Goal: Ask a question

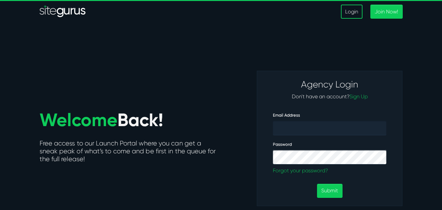
scroll to position [33, 0]
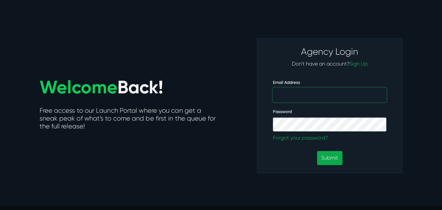
type input "gilbert.marie@wsidom.fr"
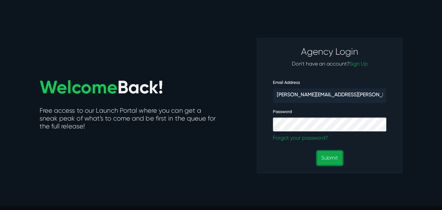
click at [327, 155] on button "Submit" at bounding box center [329, 158] width 25 height 14
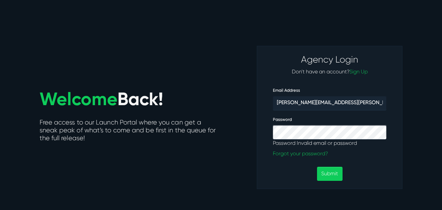
scroll to position [33, 0]
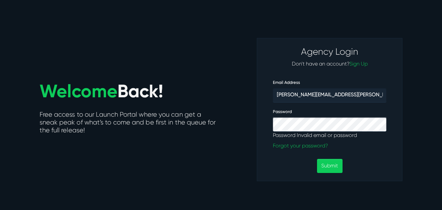
click at [241, 130] on div "Welcome Back! Free access to our Launch Portal where you can get a sneak peak o…" at bounding box center [221, 109] width 373 height 143
click at [85, 43] on div "Welcome Back! Free access to our Launch Portal where you can get a sneak peak o…" at bounding box center [128, 109] width 187 height 143
click at [246, 120] on div "Welcome Back! Free access to our Launch Portal where you can get a sneak peak o…" at bounding box center [221, 109] width 373 height 143
click at [303, 96] on input "gilbert.marie@wsidom.fr" at bounding box center [330, 95] width 114 height 14
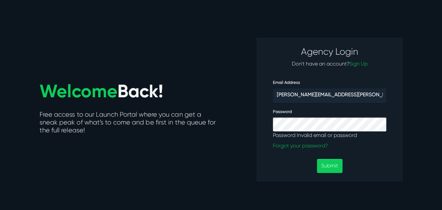
click at [261, 103] on div "Agency Login Don't have an account? Sign Up Email Address gilbert.marie@wsidom.…" at bounding box center [330, 109] width 146 height 143
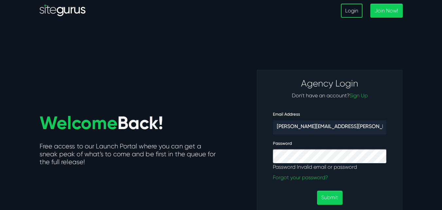
scroll to position [0, 0]
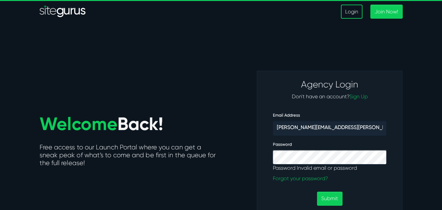
click at [236, 135] on div "Welcome Back! Free access to our Launch Portal where you can get a sneak peak o…" at bounding box center [221, 142] width 373 height 143
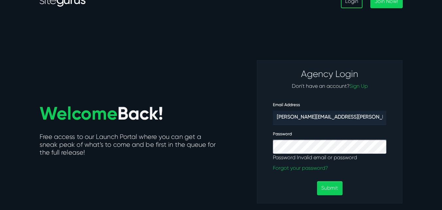
scroll to position [33, 0]
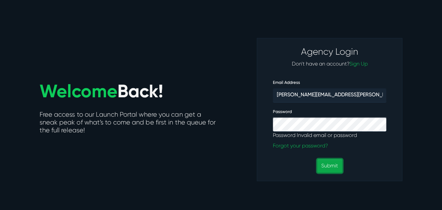
click at [332, 166] on button "Submit" at bounding box center [329, 166] width 25 height 14
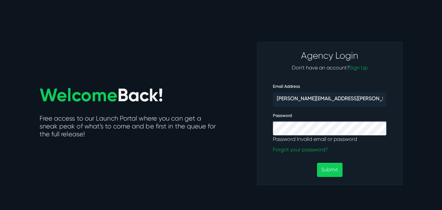
scroll to position [33, 0]
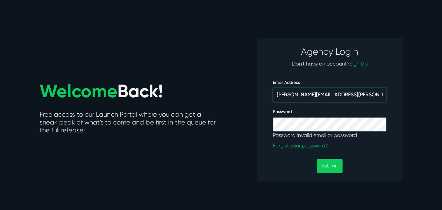
click at [283, 97] on input "[PERSON_NAME][EMAIL_ADDRESS][PERSON_NAME][DOMAIN_NAME]" at bounding box center [330, 95] width 114 height 14
drag, startPoint x: 278, startPoint y: 95, endPoint x: 335, endPoint y: 98, distance: 57.7
click at [335, 98] on input "gilbert.marie@wsidom.fr" at bounding box center [330, 95] width 114 height 14
drag, startPoint x: 245, startPoint y: 105, endPoint x: 250, endPoint y: 108, distance: 5.3
click at [245, 105] on div "Welcome Back! Free access to our Launch Portal where you can get a sneak peak o…" at bounding box center [221, 109] width 373 height 143
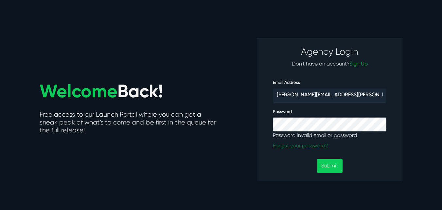
click at [278, 143] on p "Forgot your password?" at bounding box center [330, 146] width 114 height 8
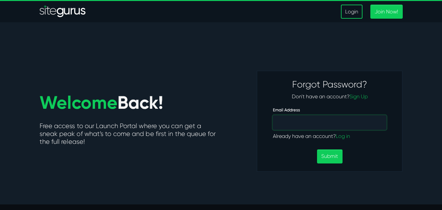
click at [310, 122] on input "Email Address" at bounding box center [330, 122] width 114 height 14
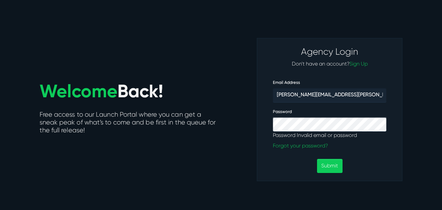
scroll to position [33, 0]
click at [348, 91] on input "[PERSON_NAME][EMAIL_ADDRESS][PERSON_NAME][DOMAIN_NAME]" at bounding box center [330, 95] width 114 height 14
click at [348, 92] on input "[PERSON_NAME][EMAIL_ADDRESS][PERSON_NAME][DOMAIN_NAME]" at bounding box center [330, 95] width 114 height 14
click at [348, 92] on input "gilbert.marie@wsidom.fr" at bounding box center [330, 95] width 114 height 14
click at [250, 99] on div "Welcome Back! Free access to our Launch Portal where you can get a sneak peak o…" at bounding box center [221, 109] width 373 height 143
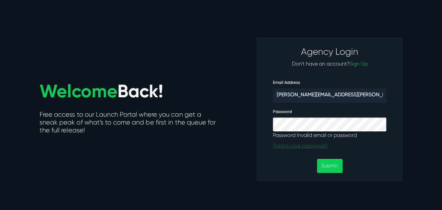
click at [284, 146] on p "Forgot your password?" at bounding box center [330, 146] width 114 height 8
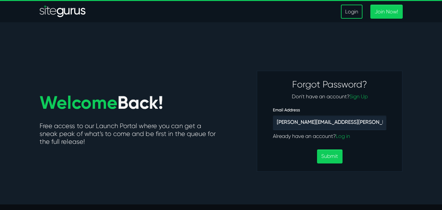
type input "[PERSON_NAME][EMAIL_ADDRESS][PERSON_NAME][DOMAIN_NAME]"
click at [325, 165] on div "Forgot Password? Don't have an account? Sign Up Email Address gilbert.marie@wsi…" at bounding box center [330, 121] width 146 height 101
click at [328, 153] on button "Submit" at bounding box center [329, 156] width 25 height 14
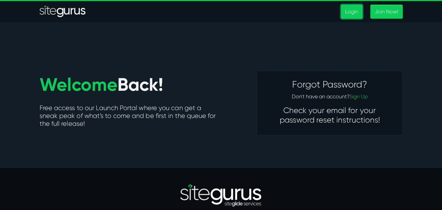
click at [350, 14] on link "Login" at bounding box center [352, 12] width 22 height 14
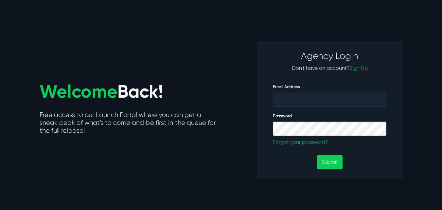
scroll to position [33, 0]
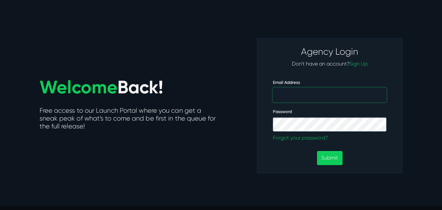
type input "[PERSON_NAME][EMAIL_ADDRESS][PERSON_NAME][DOMAIN_NAME]"
click at [220, 133] on div "Welcome Back! Free access to our Launch Portal where you can get a sneak peak o…" at bounding box center [128, 105] width 187 height 135
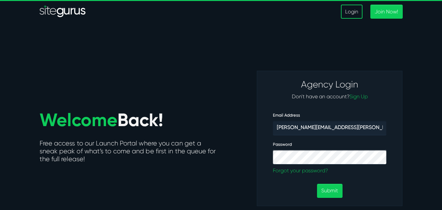
scroll to position [33, 0]
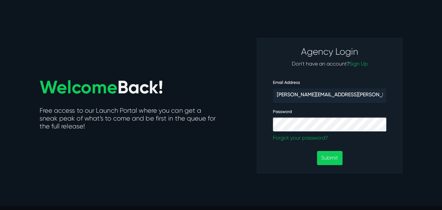
click at [275, 160] on div "Submit" at bounding box center [329, 158] width 123 height 14
click at [331, 155] on button "Submit" at bounding box center [329, 158] width 25 height 14
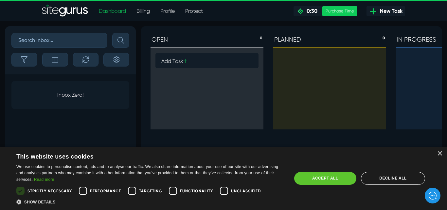
click at [329, 177] on div "Accept all" at bounding box center [325, 178] width 62 height 12
checkbox input "true"
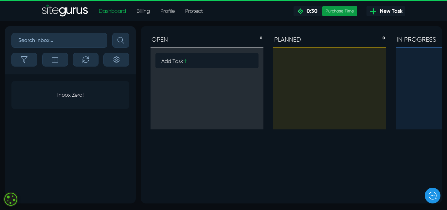
click at [331, 11] on div "Purchase Time" at bounding box center [339, 11] width 35 height 10
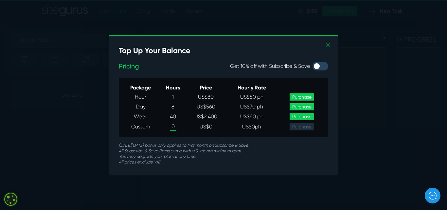
click at [328, 45] on link "✕" at bounding box center [328, 45] width 6 height 10
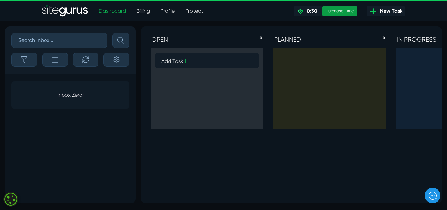
click at [337, 12] on div "Purchase Time" at bounding box center [339, 11] width 35 height 10
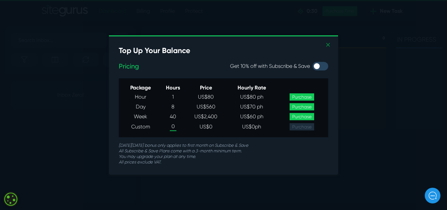
click at [330, 44] on link "✕" at bounding box center [328, 45] width 6 height 10
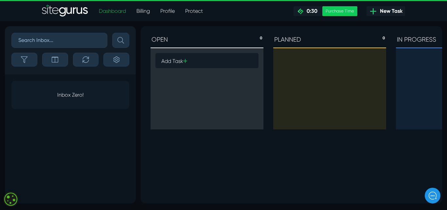
click at [185, 62] on icon at bounding box center [185, 60] width 4 height 5
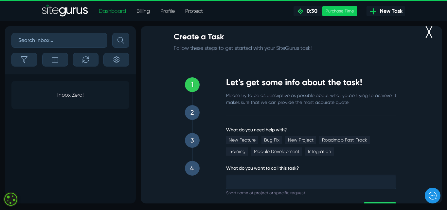
scroll to position [33, 0]
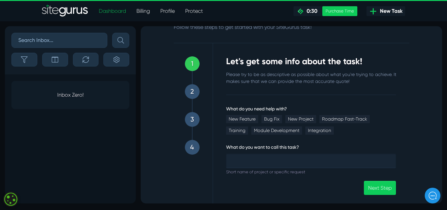
click at [191, 93] on h3 "2" at bounding box center [192, 91] width 4 height 8
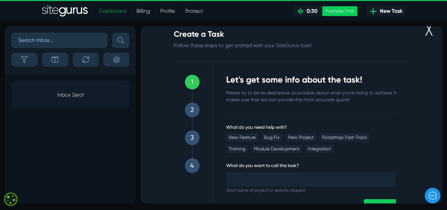
scroll to position [37, 0]
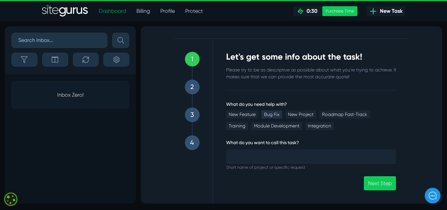
click at [267, 111] on link "Bug Fix" at bounding box center [271, 114] width 21 height 8
click at [287, 148] on div "What do you want to call this task? Short name of project or specific request" at bounding box center [311, 154] width 170 height 32
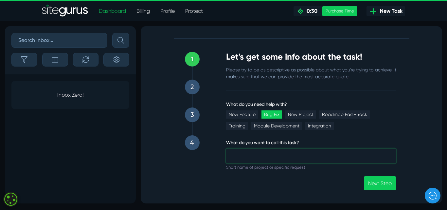
click at [285, 157] on input "What do you need help with?" at bounding box center [311, 156] width 170 height 14
